Goal: Task Accomplishment & Management: Manage account settings

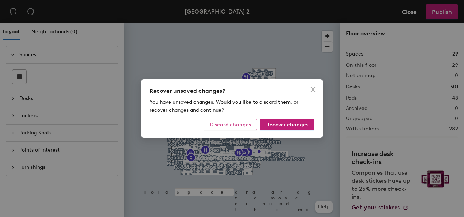
click at [241, 125] on span "Discard changes" at bounding box center [230, 124] width 41 height 6
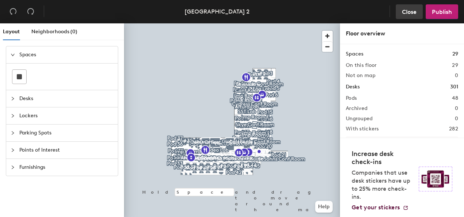
click at [410, 14] on span "Close" at bounding box center [409, 11] width 15 height 7
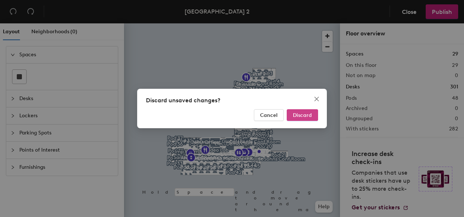
click at [294, 118] on button "Discard" at bounding box center [302, 115] width 31 height 12
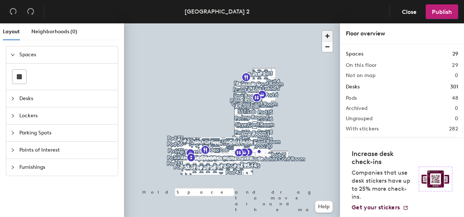
click at [330, 34] on span "button" at bounding box center [327, 36] width 11 height 11
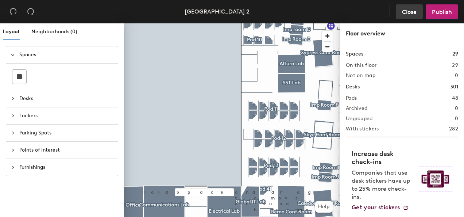
click at [411, 9] on span "Close" at bounding box center [409, 11] width 15 height 7
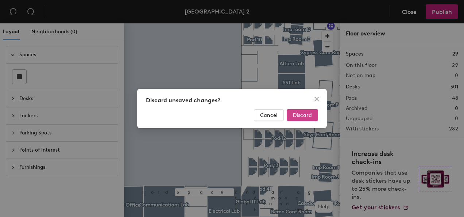
click at [309, 115] on span "Discard" at bounding box center [302, 115] width 19 height 6
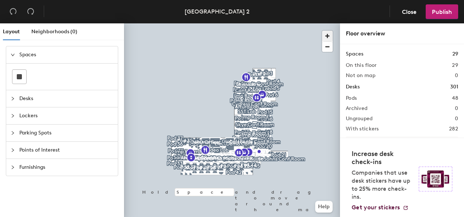
click at [326, 36] on span "button" at bounding box center [327, 36] width 11 height 11
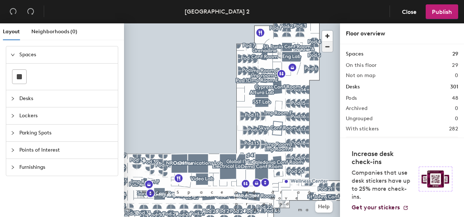
click at [330, 46] on span "button" at bounding box center [327, 47] width 11 height 10
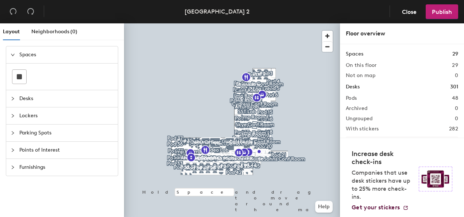
click at [354, 86] on h1 "Desks" at bounding box center [353, 87] width 14 height 8
click at [23, 98] on span "Desks" at bounding box center [66, 98] width 94 height 17
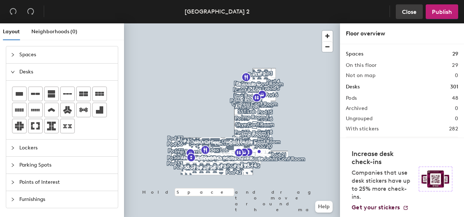
click at [418, 8] on button "Close" at bounding box center [409, 11] width 27 height 15
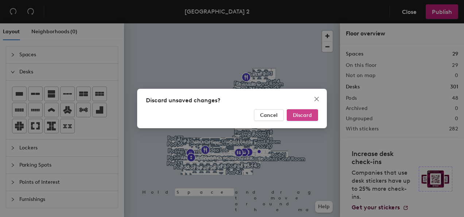
click at [300, 111] on button "Discard" at bounding box center [302, 115] width 31 height 12
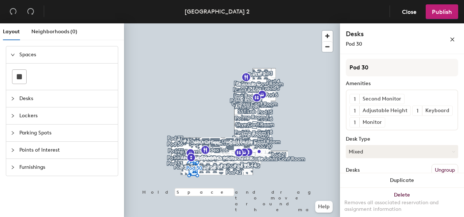
scroll to position [18, 0]
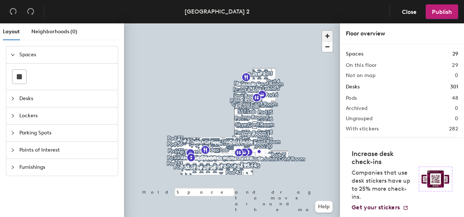
click at [330, 34] on span "button" at bounding box center [327, 36] width 11 height 11
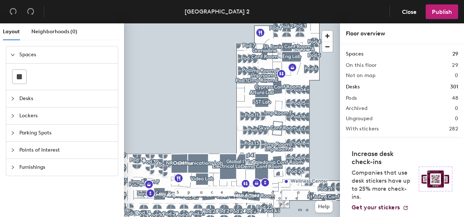
click at [357, 88] on h1 "Desks" at bounding box center [353, 87] width 14 height 8
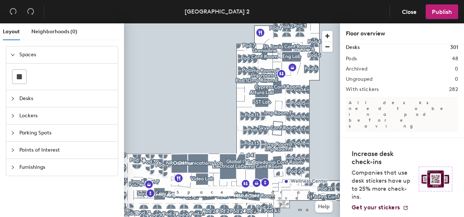
scroll to position [60, 0]
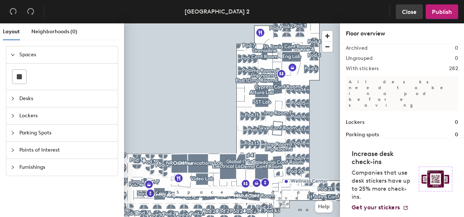
click at [411, 12] on span "Close" at bounding box center [409, 11] width 15 height 7
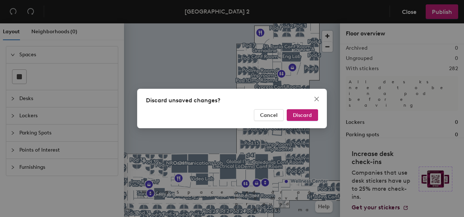
click at [311, 106] on div "Discard unsaved changes? Cancel Discard" at bounding box center [232, 108] width 190 height 39
click at [304, 116] on span "Discard" at bounding box center [302, 115] width 19 height 6
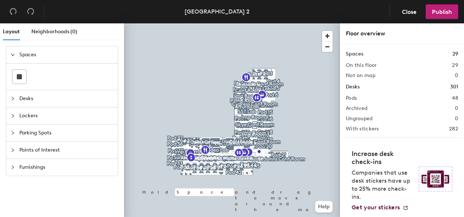
click at [40, 53] on span "Spaces" at bounding box center [66, 54] width 94 height 17
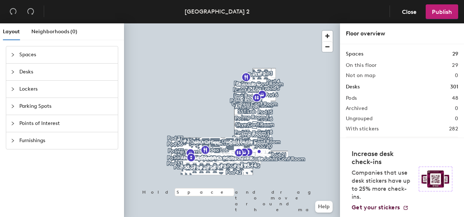
click at [40, 53] on span "Spaces" at bounding box center [66, 54] width 94 height 17
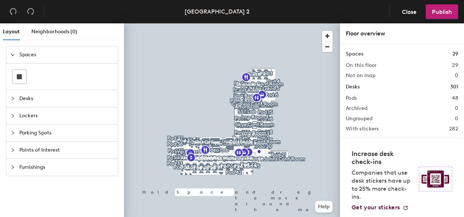
click at [19, 100] on div at bounding box center [15, 98] width 9 height 8
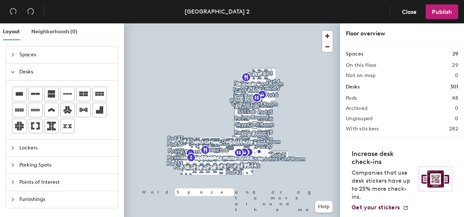
click at [11, 72] on icon "expanded" at bounding box center [13, 72] width 4 height 4
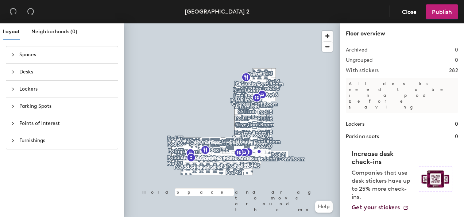
scroll to position [60, 0]
click at [323, 207] on button "Help" at bounding box center [324, 207] width 18 height 12
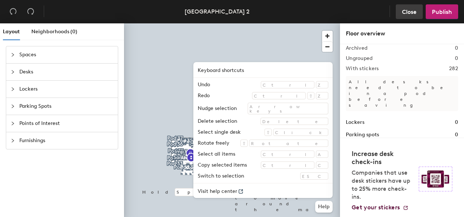
click at [407, 12] on span "Close" at bounding box center [409, 11] width 15 height 7
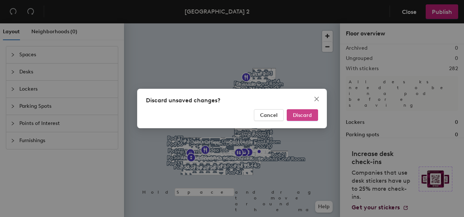
click at [303, 117] on span "Discard" at bounding box center [302, 115] width 19 height 6
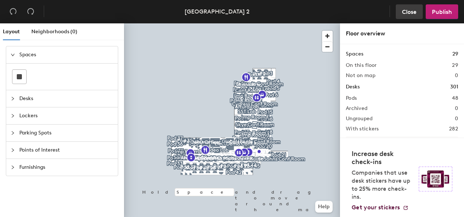
click at [410, 12] on span "Close" at bounding box center [409, 11] width 15 height 7
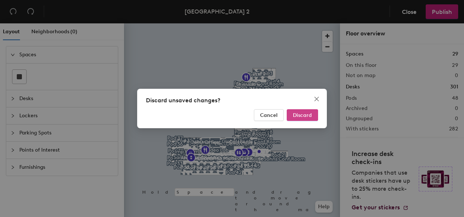
click at [302, 120] on button "Discard" at bounding box center [302, 115] width 31 height 12
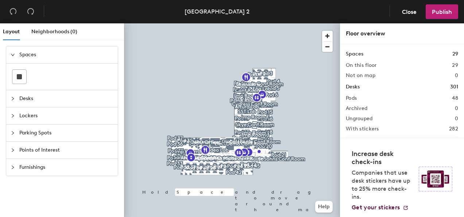
click at [354, 86] on h1 "Desks" at bounding box center [353, 87] width 14 height 8
click at [405, 9] on span "Close" at bounding box center [409, 11] width 15 height 7
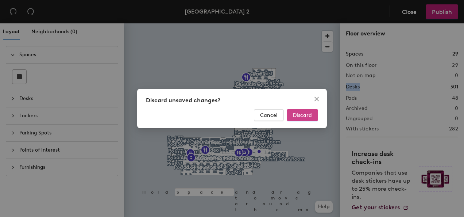
click at [298, 118] on button "Discard" at bounding box center [302, 115] width 31 height 12
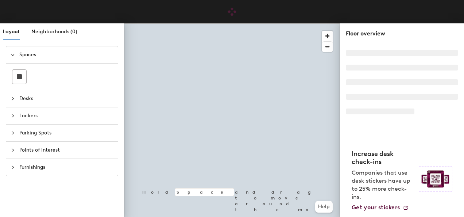
click at [155, 23] on div at bounding box center [232, 23] width 216 height 0
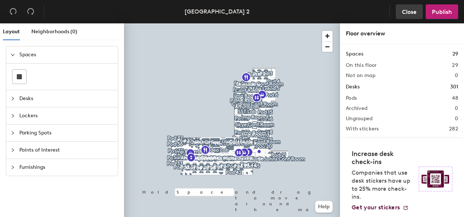
click at [413, 9] on span "Close" at bounding box center [409, 11] width 15 height 7
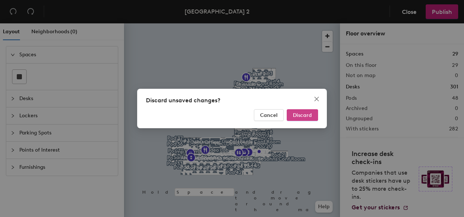
click at [310, 113] on span "Discard" at bounding box center [302, 115] width 19 height 6
